Goal: Check status

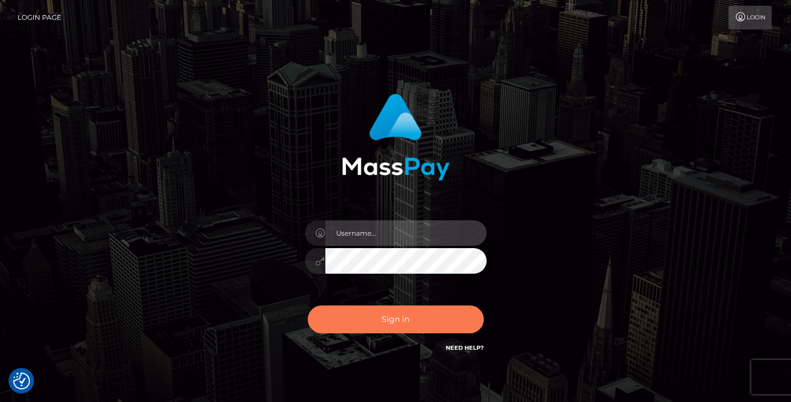
type input "vlad"
click at [356, 328] on button "Sign in" at bounding box center [396, 320] width 176 height 28
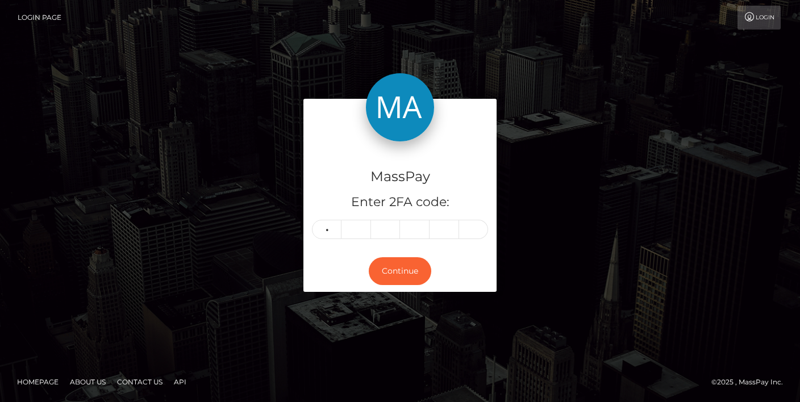
type input "6"
type input "0"
type input "9"
type input "3"
type input "6"
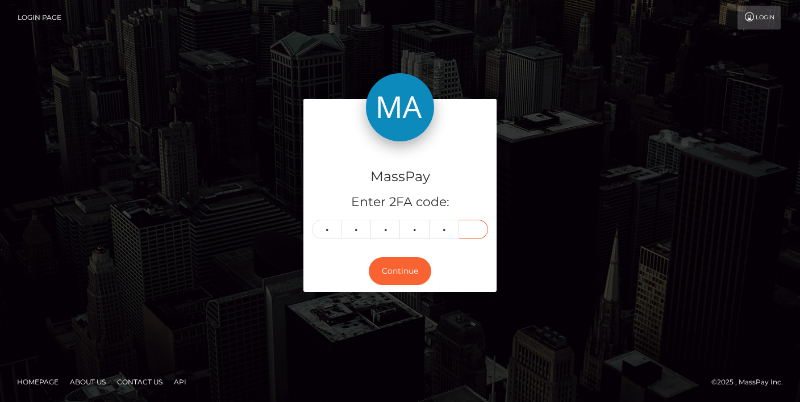
type input "0"
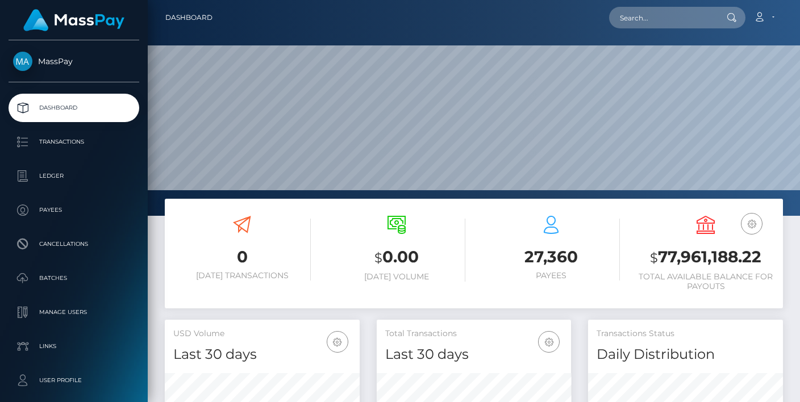
scroll to position [202, 194]
click at [646, 19] on input "text" at bounding box center [662, 18] width 107 height 22
paste input "PY62096803"
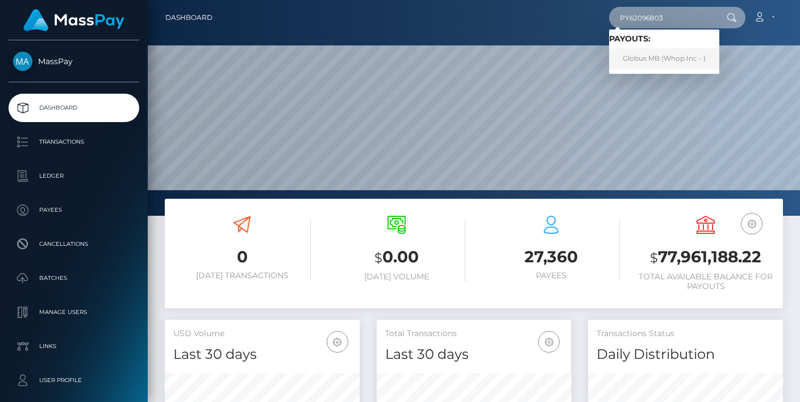
type input "PY62096803"
click at [641, 60] on link "Globus MB (Whop Inc - )" at bounding box center [664, 58] width 110 height 21
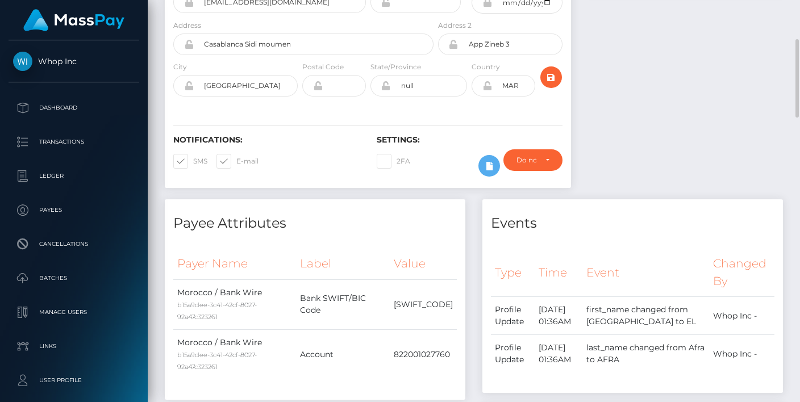
scroll to position [336, 0]
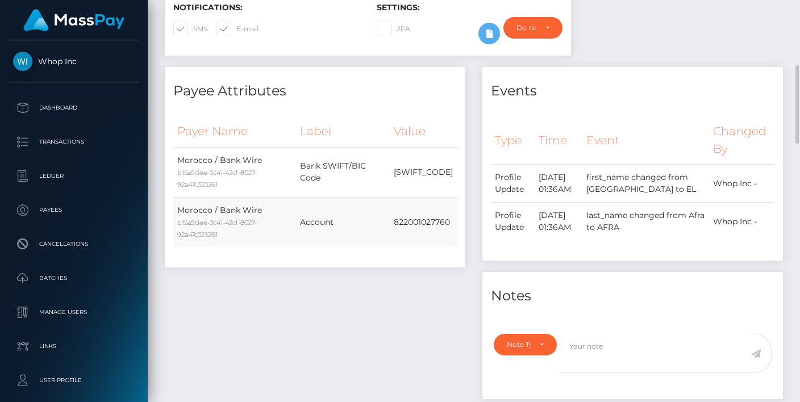
click at [429, 218] on td "822001027760" at bounding box center [423, 222] width 67 height 50
copy td "822001027760"
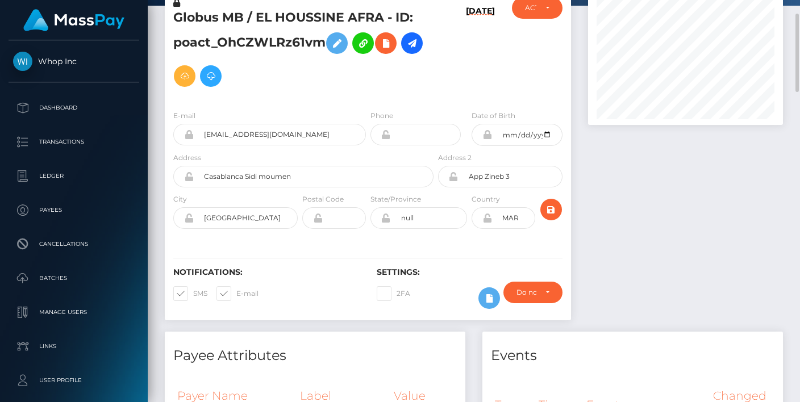
scroll to position [0, 0]
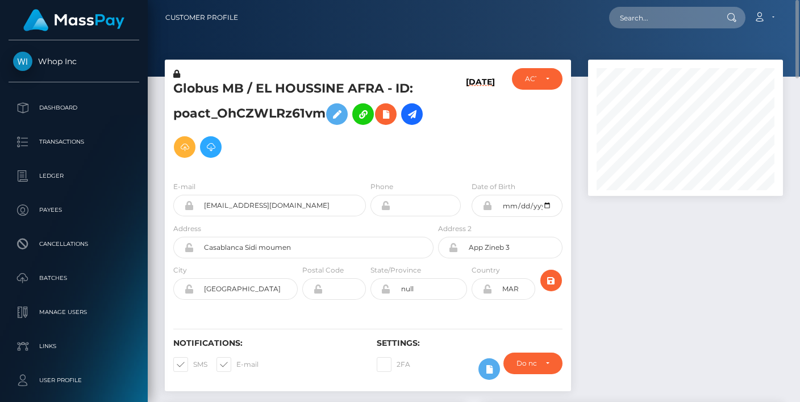
click at [319, 162] on h5 "Globus MB / EL HOUSSINE AFRA - ID: poact_OhCZWLRz61vm" at bounding box center [300, 122] width 254 height 84
click at [284, 205] on input "houssinaf08+308fe03b26@gmail.com" at bounding box center [280, 206] width 172 height 22
click at [691, 235] on div at bounding box center [686, 231] width 212 height 343
